Goal: Use online tool/utility: Utilize a website feature to perform a specific function

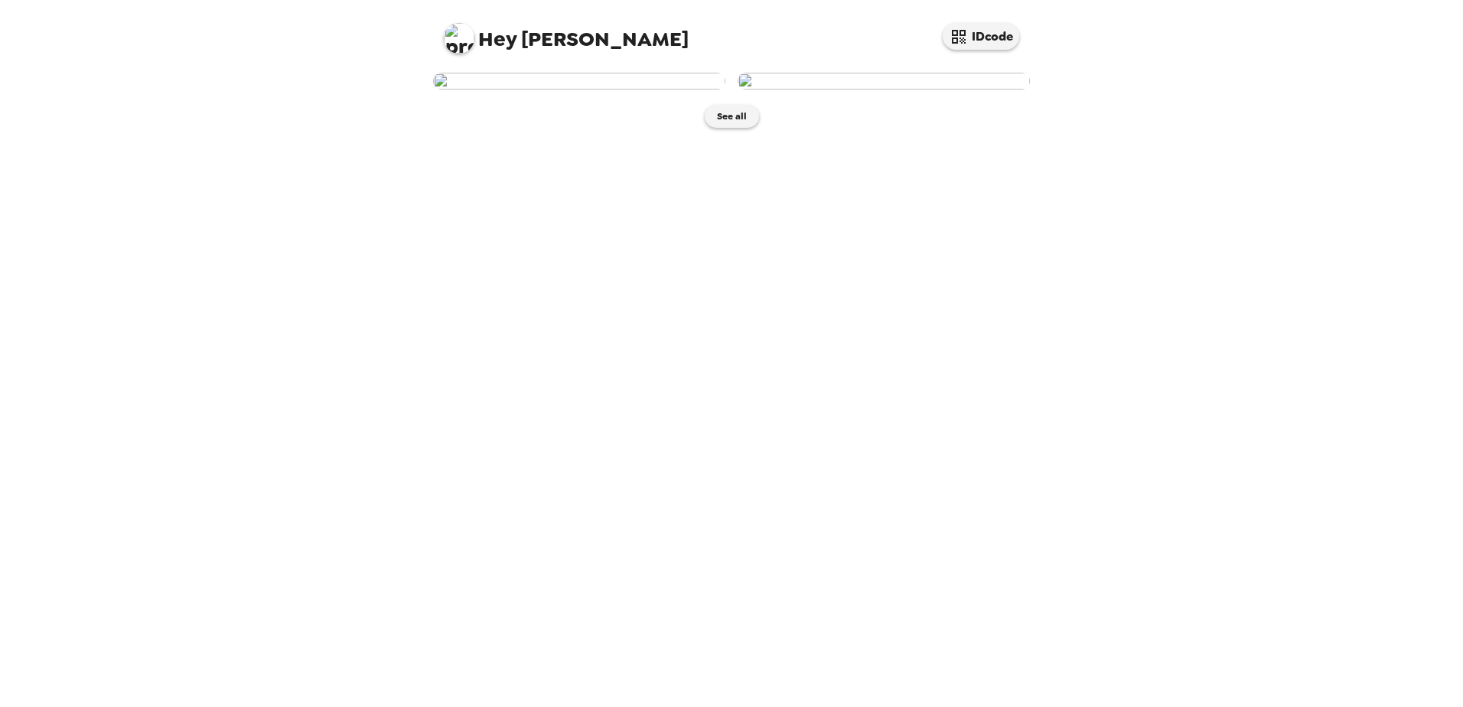
click at [617, 90] on img at bounding box center [579, 81] width 292 height 17
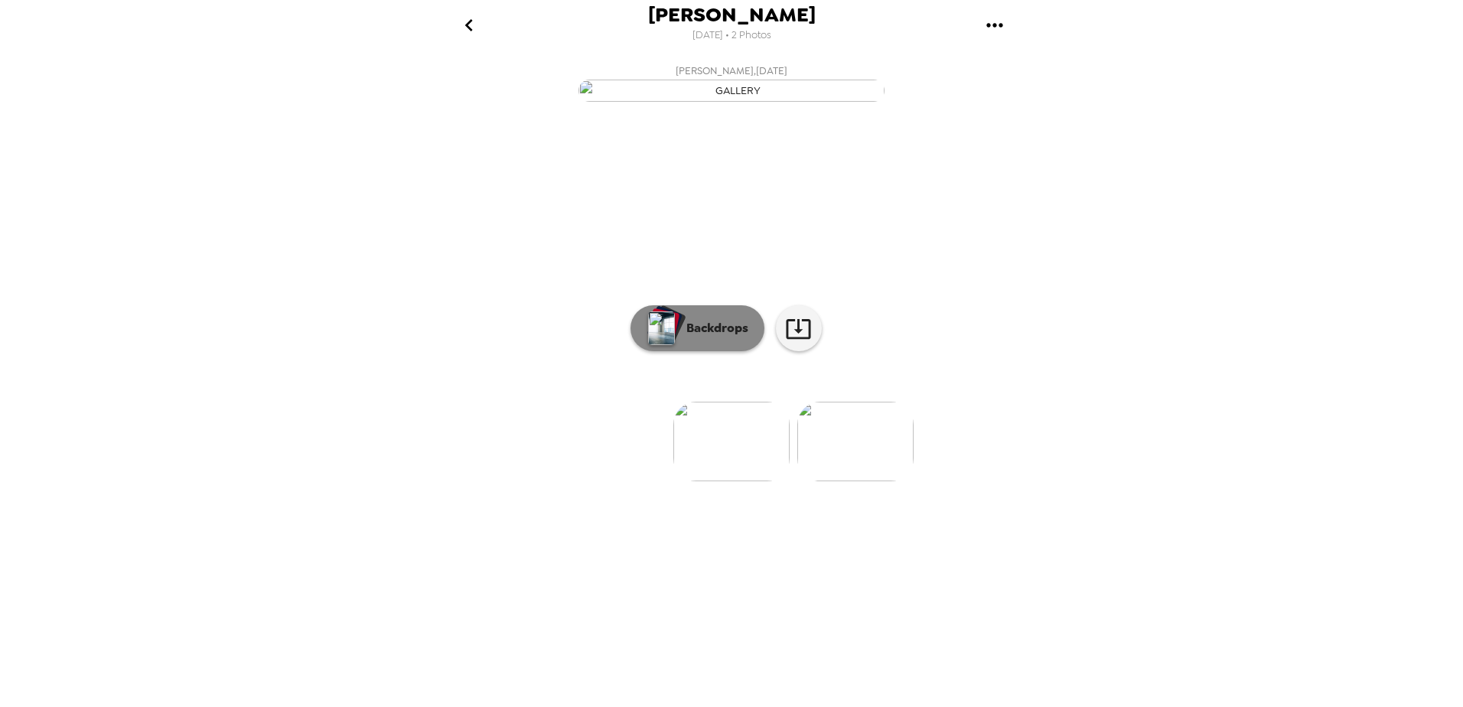
click at [686, 338] on p "Backdrops" at bounding box center [714, 328] width 70 height 18
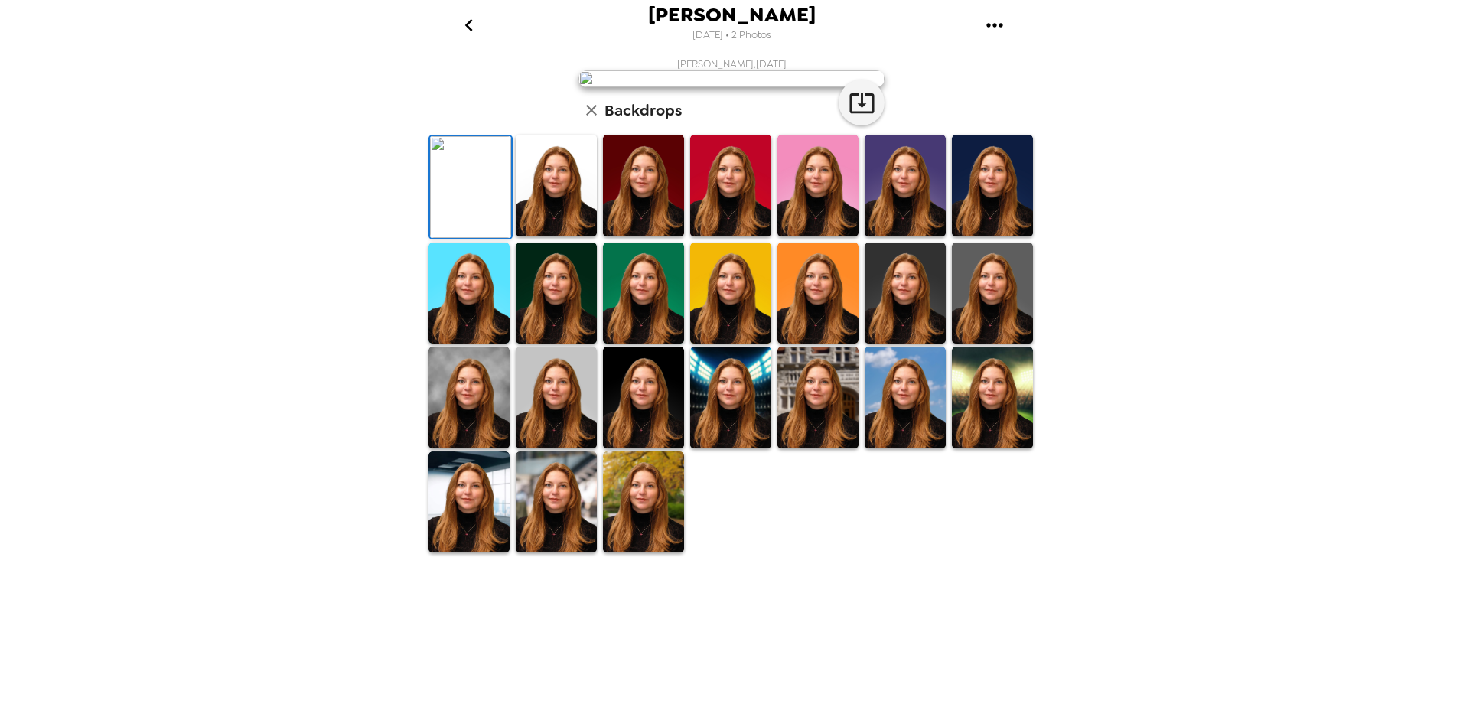
click at [743, 237] on img at bounding box center [730, 186] width 81 height 102
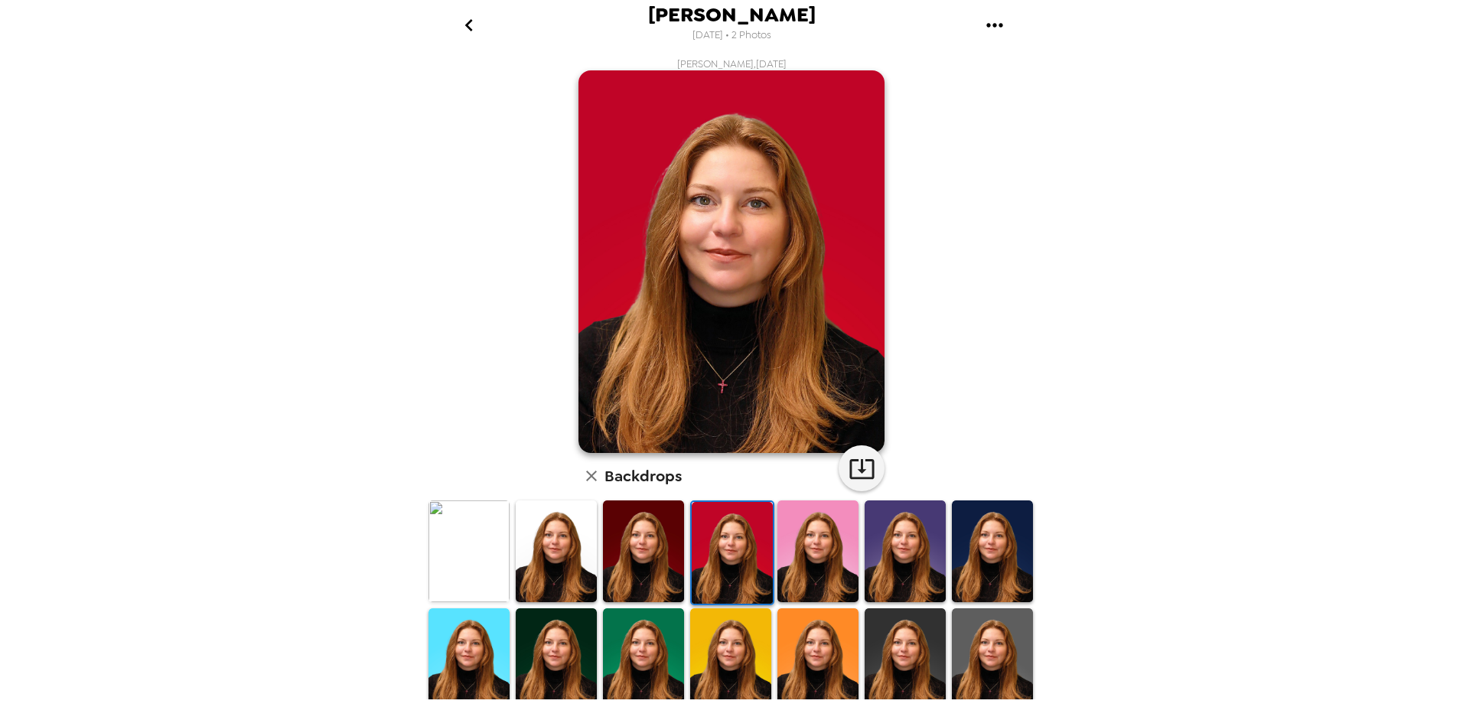
click at [811, 560] on img at bounding box center [818, 552] width 81 height 102
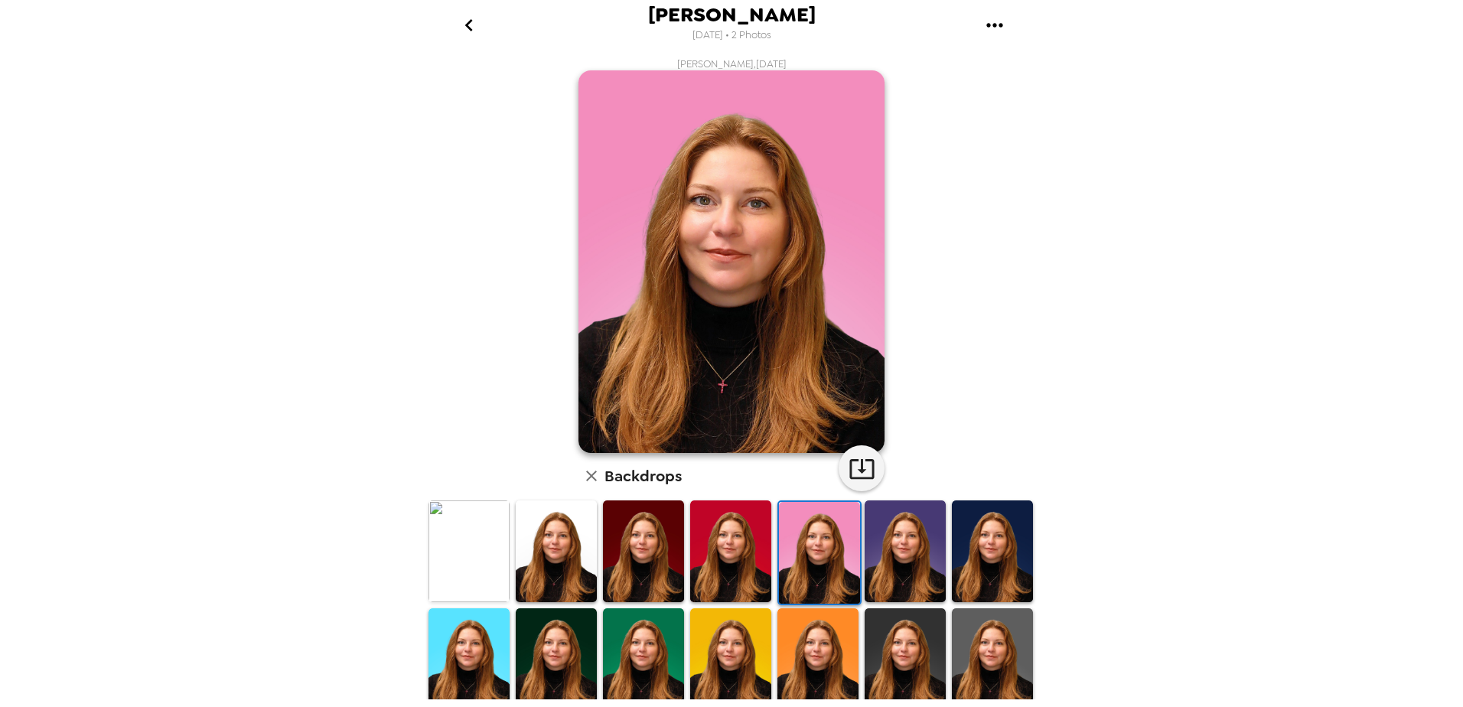
drag, startPoint x: 890, startPoint y: 558, endPoint x: 972, endPoint y: 567, distance: 82.4
click at [891, 558] on img at bounding box center [905, 552] width 81 height 102
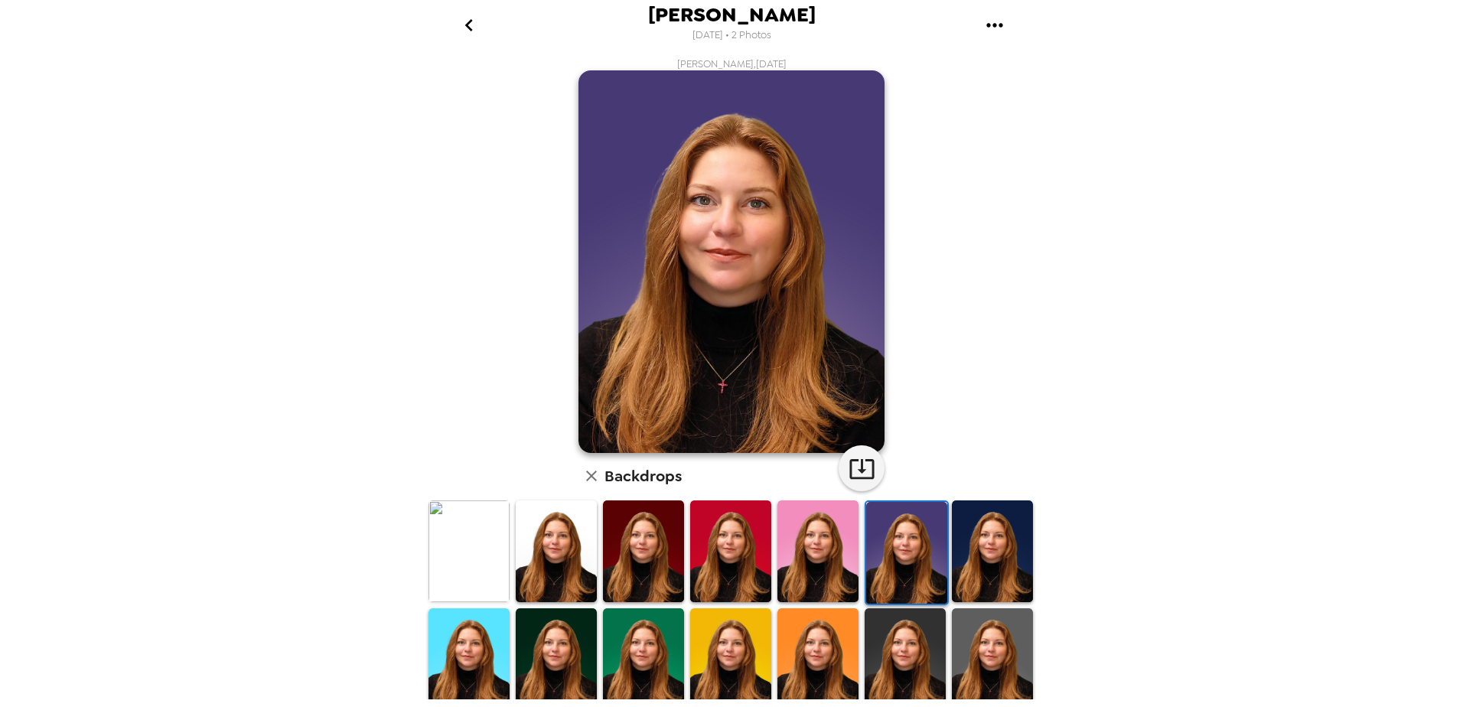
click at [989, 553] on img at bounding box center [992, 552] width 81 height 102
